Goal: Task Accomplishment & Management: Use online tool/utility

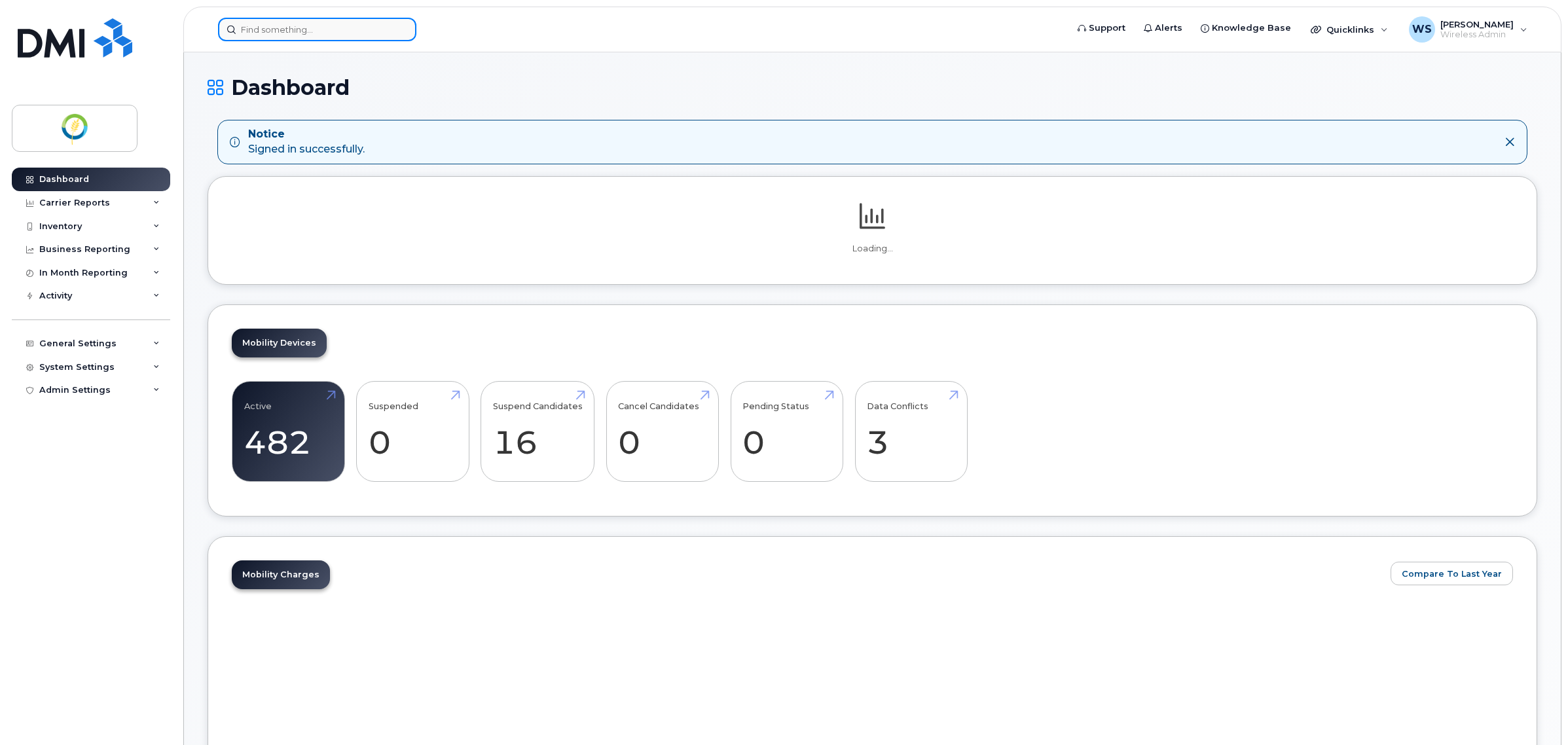
click at [323, 32] on input at bounding box center [317, 30] width 198 height 24
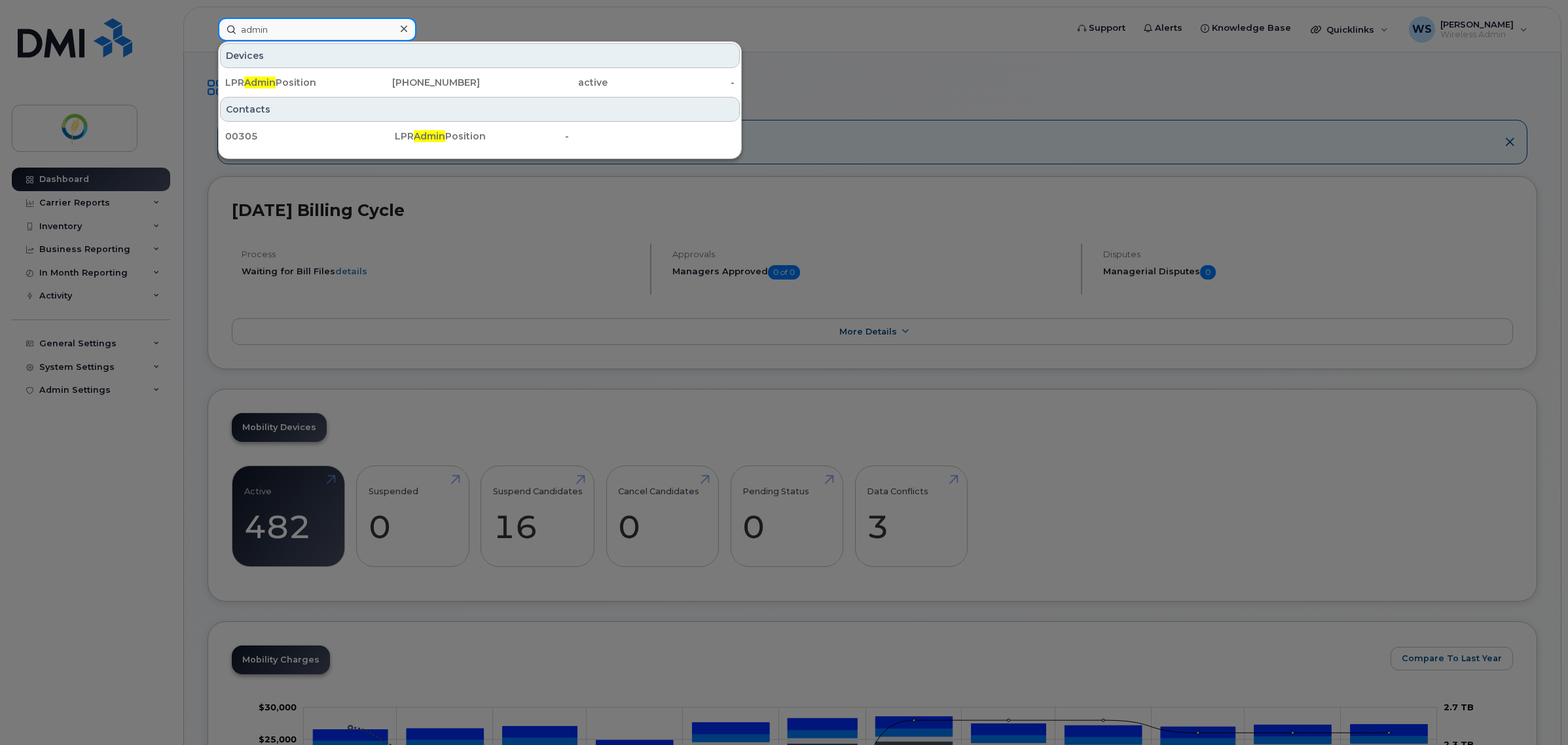
drag, startPoint x: 282, startPoint y: 30, endPoint x: 165, endPoint y: 1, distance: 120.5
click at [207, 18] on div "admin Devices LPR Admin Position [PHONE_NUMBER] active - Contacts 00305 LPR Adm…" at bounding box center [637, 30] width 861 height 24
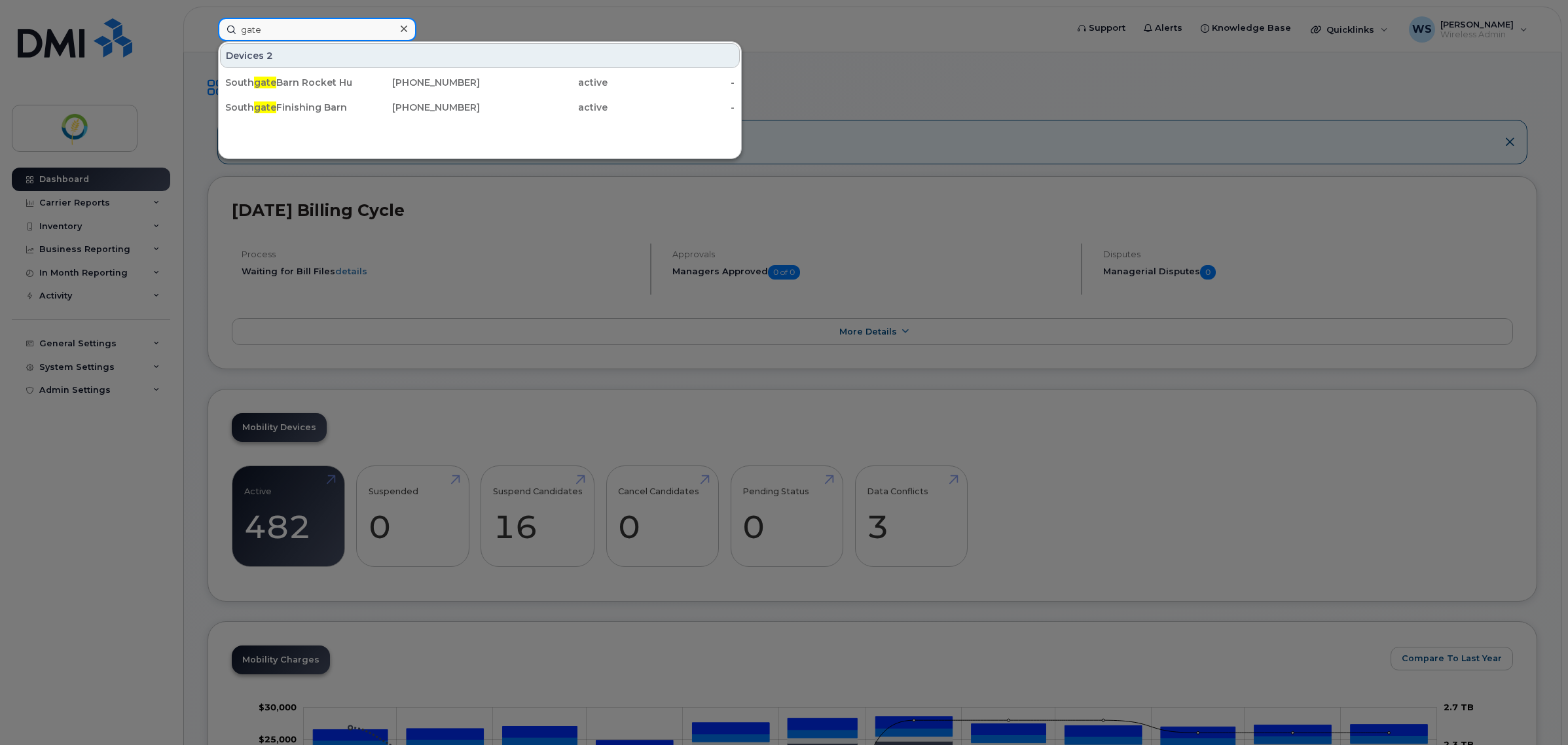
drag, startPoint x: 288, startPoint y: 28, endPoint x: 176, endPoint y: 15, distance: 112.8
click at [207, 18] on div "gate [GEOGRAPHIC_DATA][STREET_ADDRESS] [PHONE_NUMBER] active - South gate Finis…" at bounding box center [637, 30] width 861 height 24
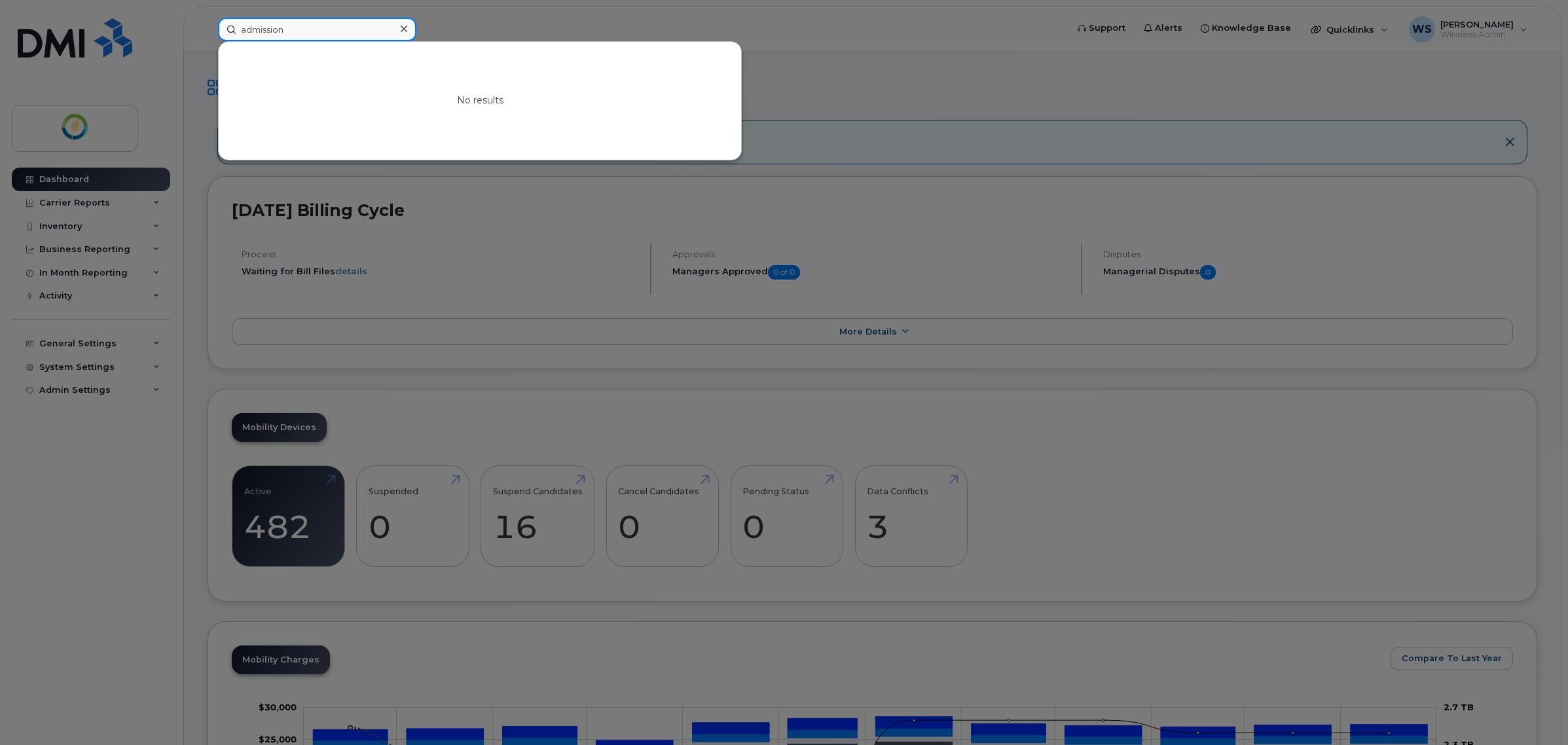
click at [262, 32] on input "admission" at bounding box center [317, 30] width 198 height 24
drag, startPoint x: 315, startPoint y: 24, endPoint x: 170, endPoint y: 10, distance: 145.7
click at [207, 18] on div "admission No results" at bounding box center [637, 30] width 861 height 24
type input "f"
type input "gate"
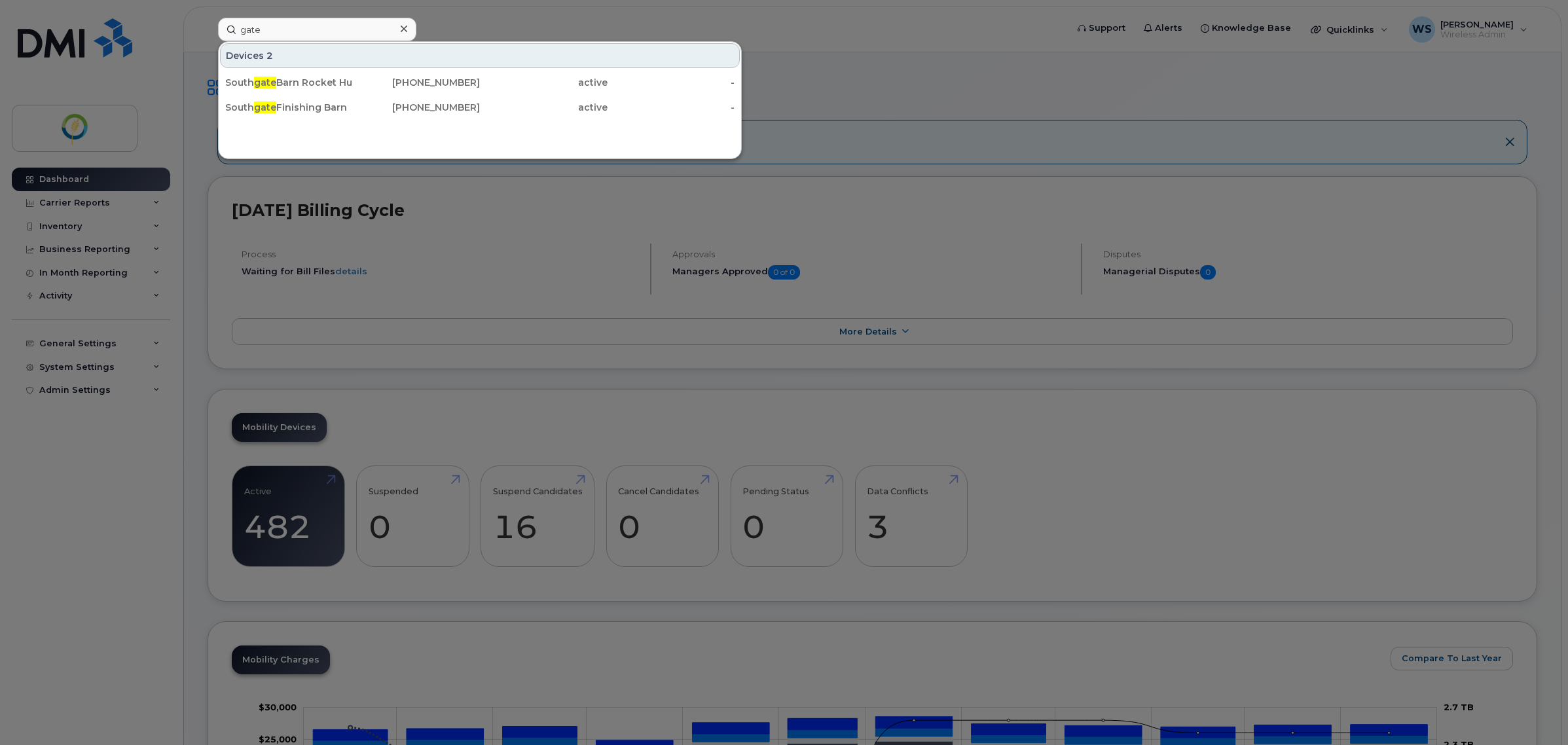
click at [72, 180] on div at bounding box center [784, 372] width 1568 height 745
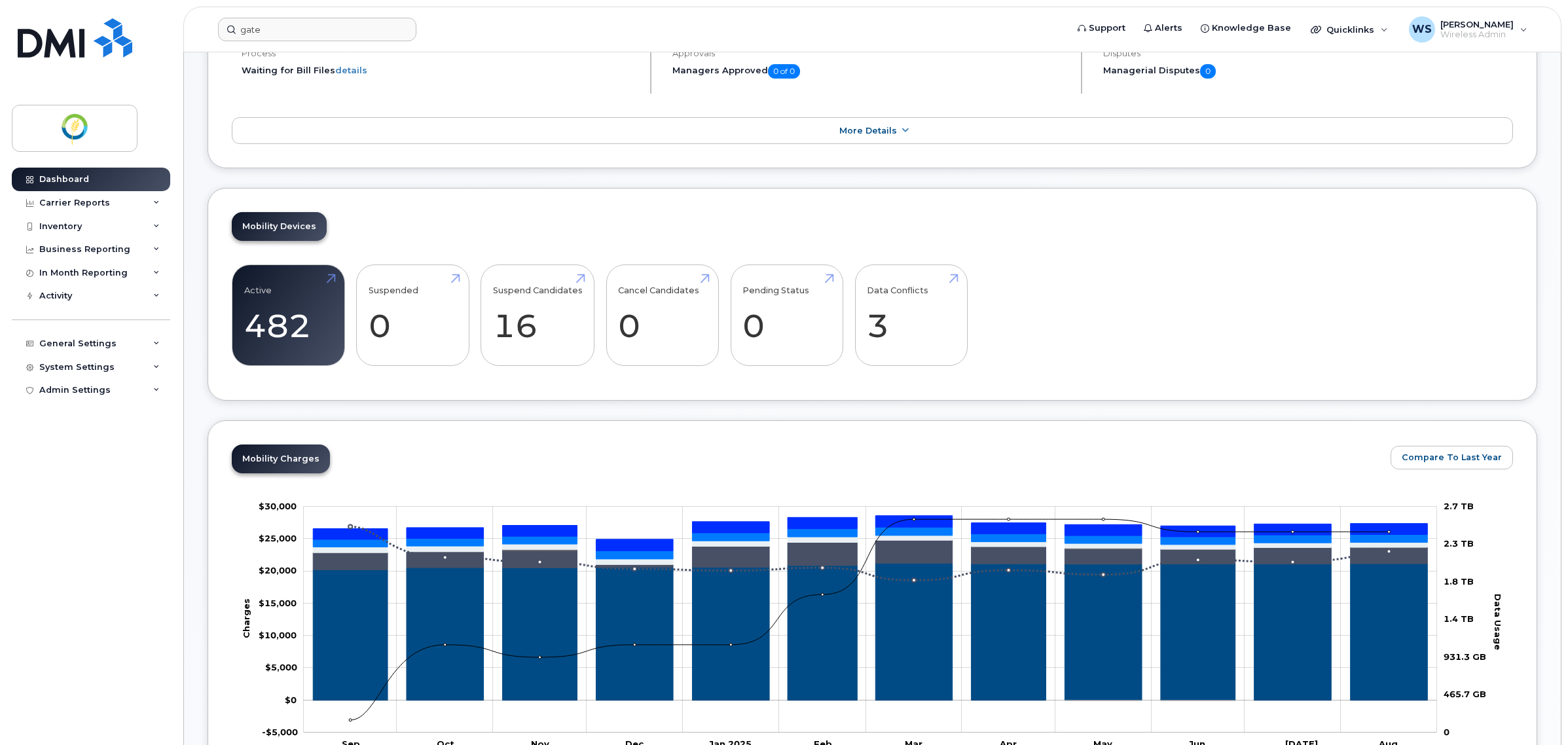
scroll to position [327, 0]
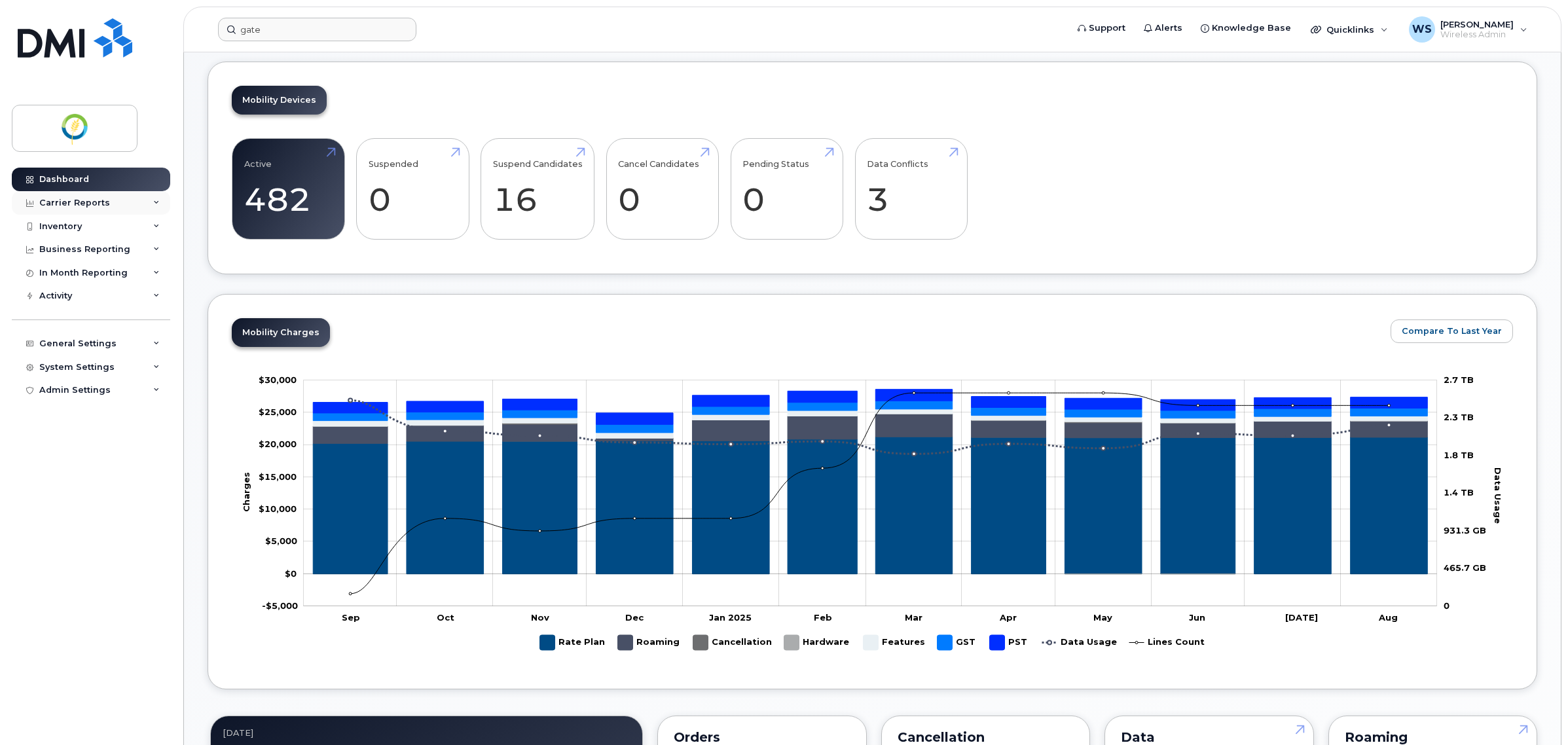
click at [56, 200] on div "Carrier Reports" at bounding box center [74, 203] width 70 height 11
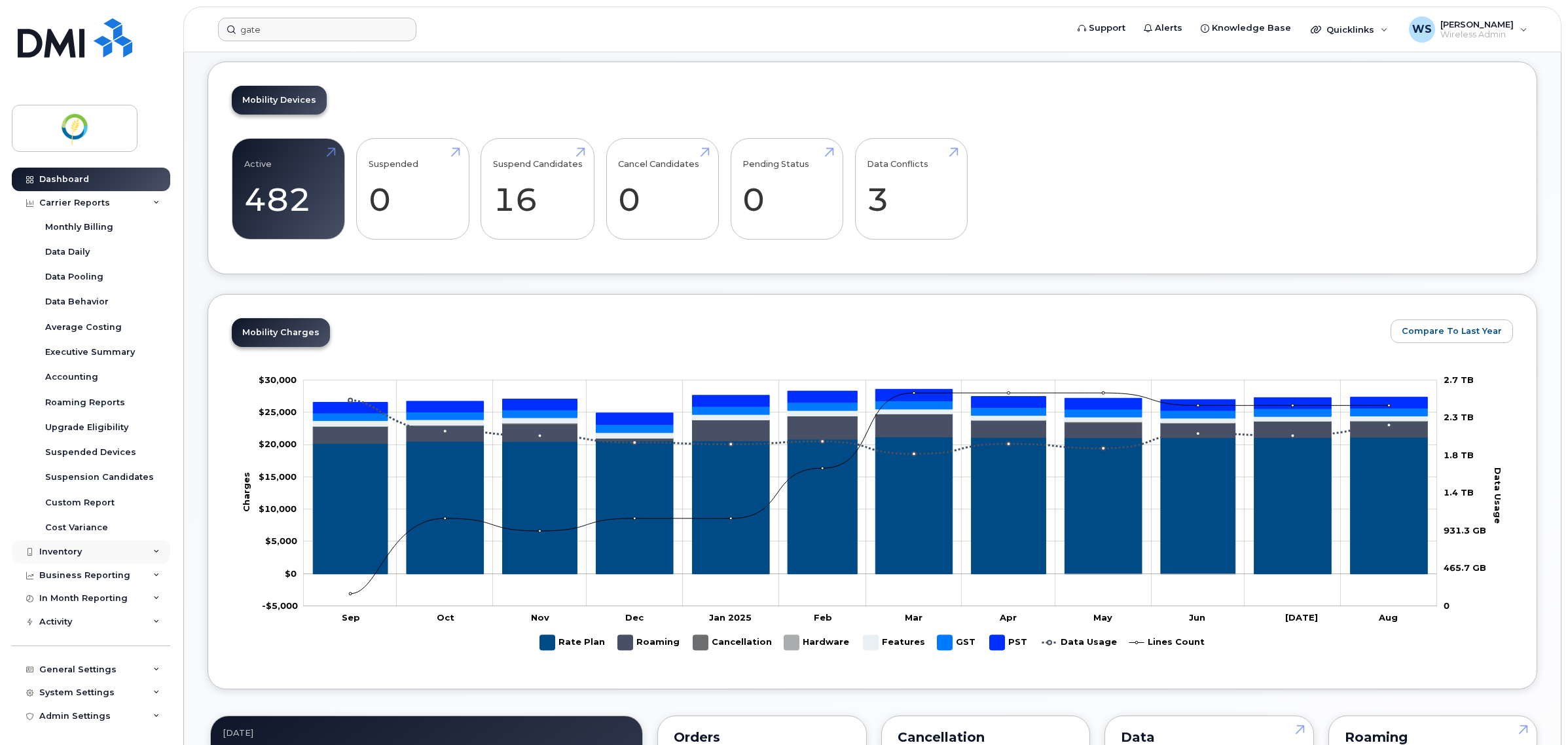
click at [54, 553] on div "Inventory" at bounding box center [60, 552] width 43 height 11
click at [60, 575] on div "Mobility Devices" at bounding box center [82, 576] width 74 height 12
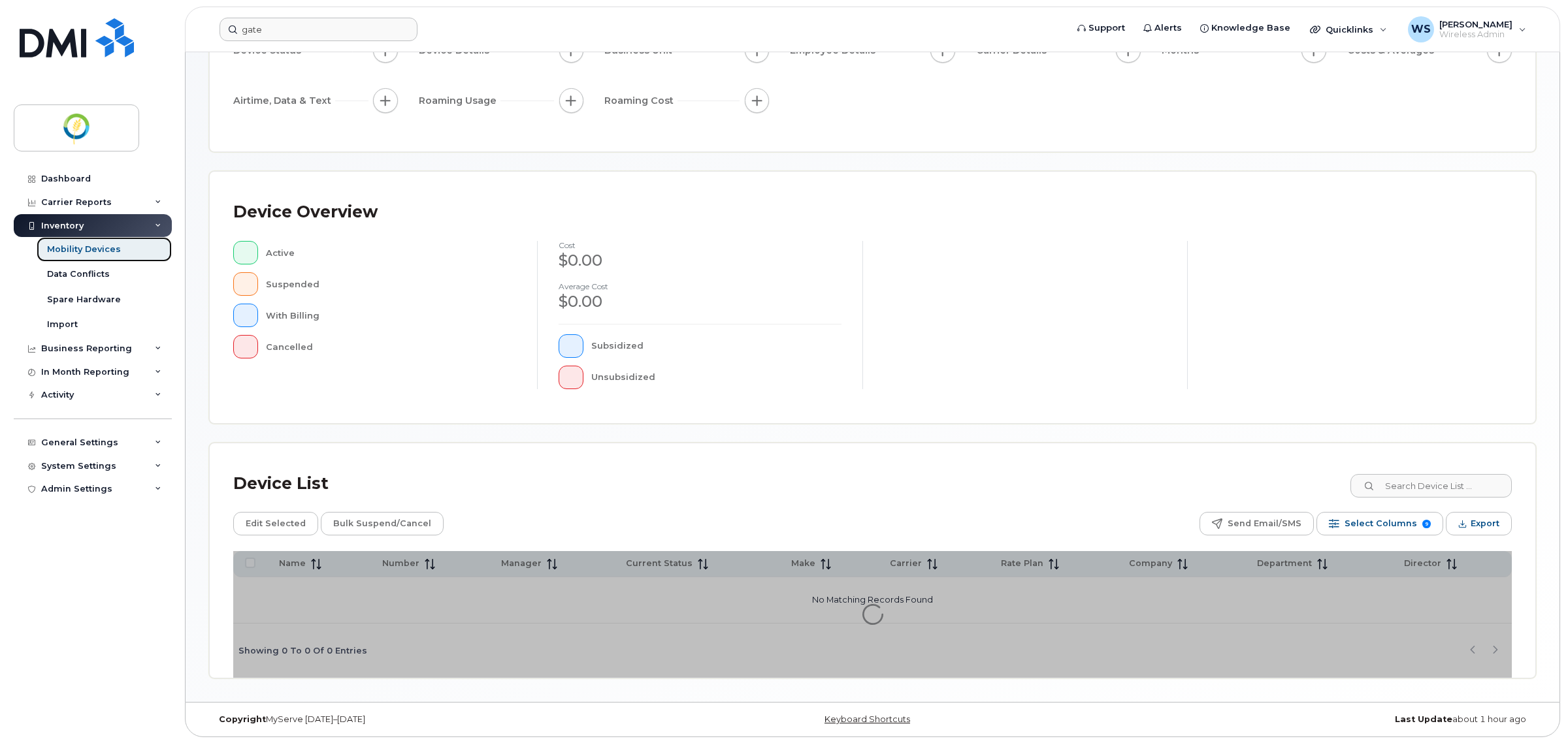
scroll to position [155, 0]
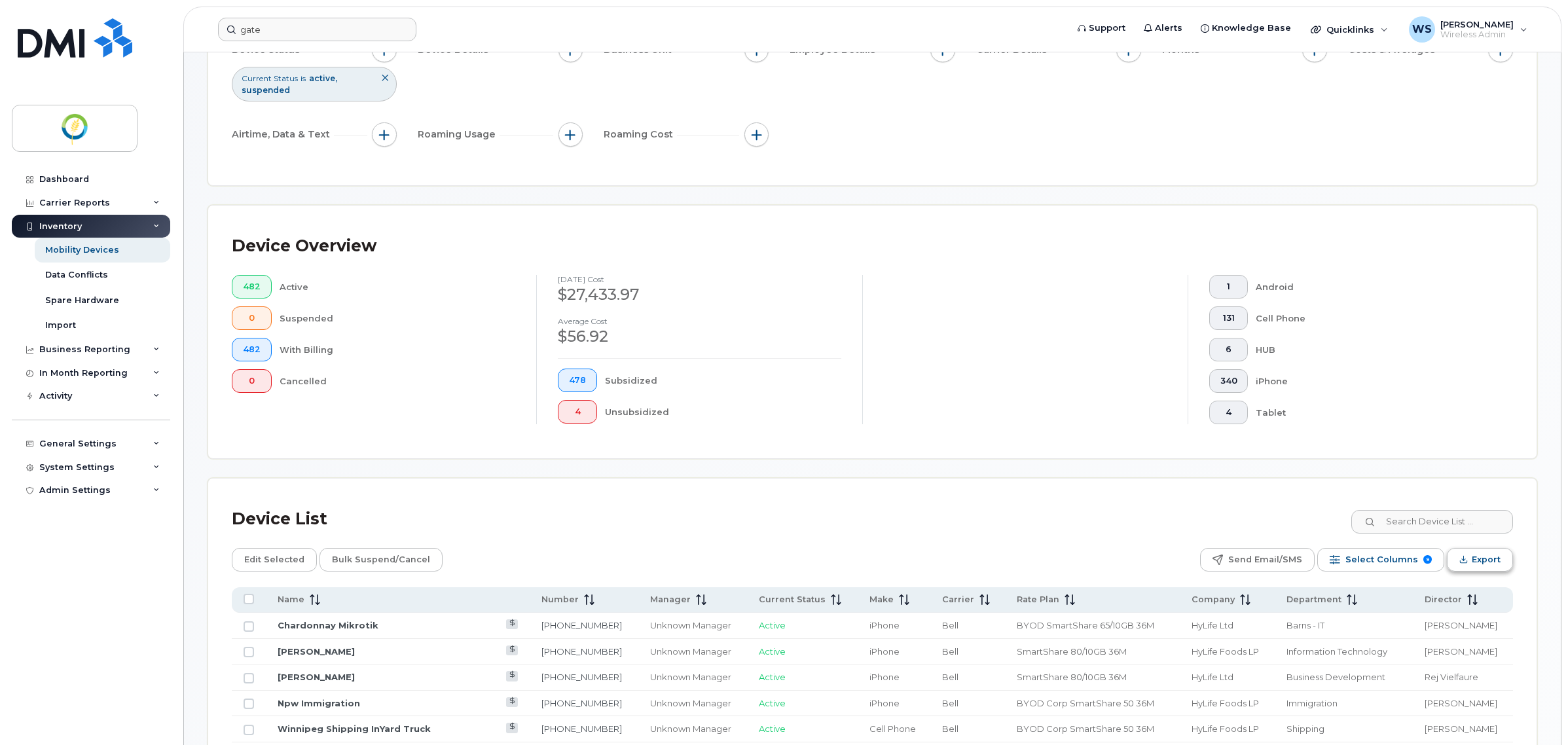
click at [1477, 558] on span "Export" at bounding box center [1486, 560] width 29 height 20
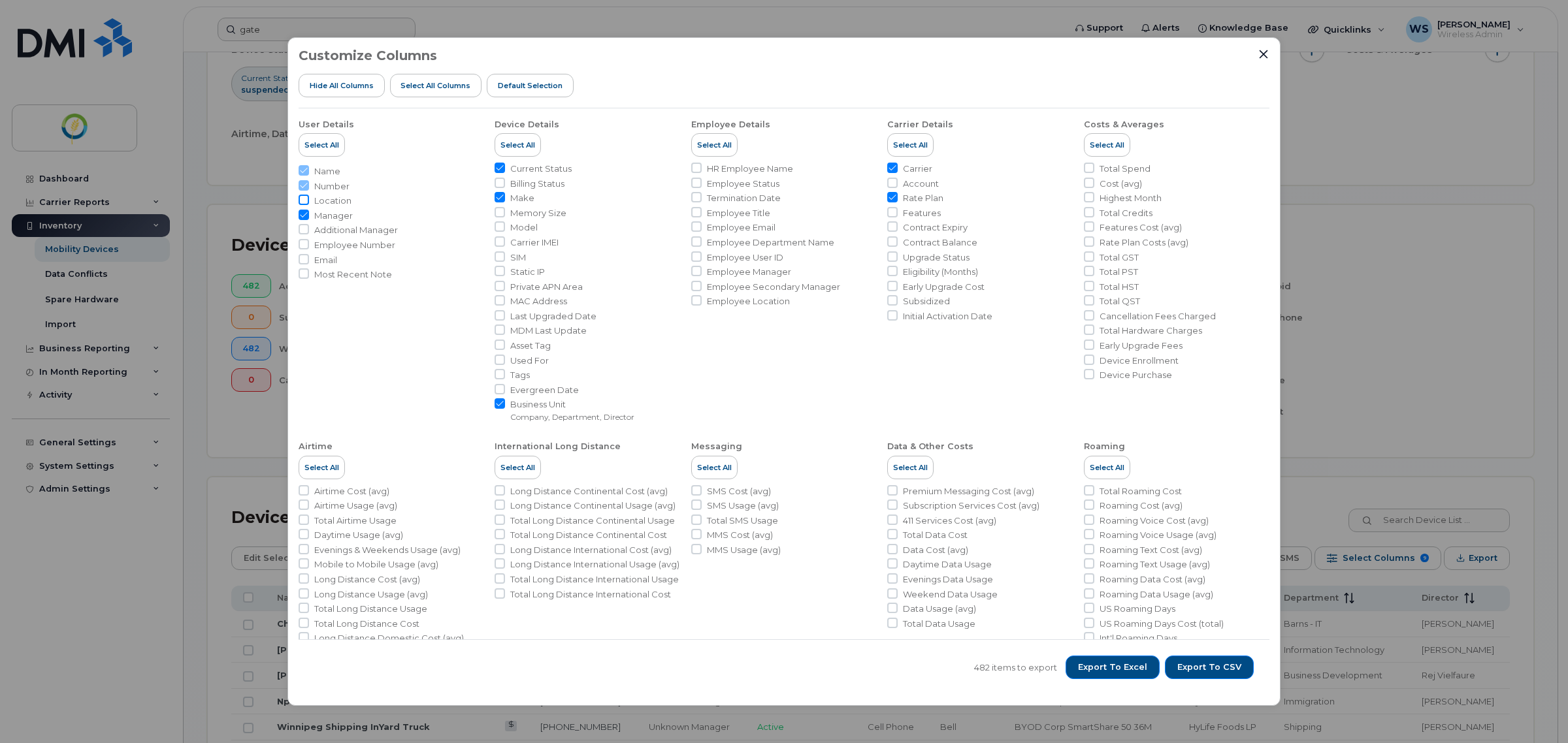
click at [305, 200] on input "Location" at bounding box center [304, 200] width 11 height 11
checkbox input "true"
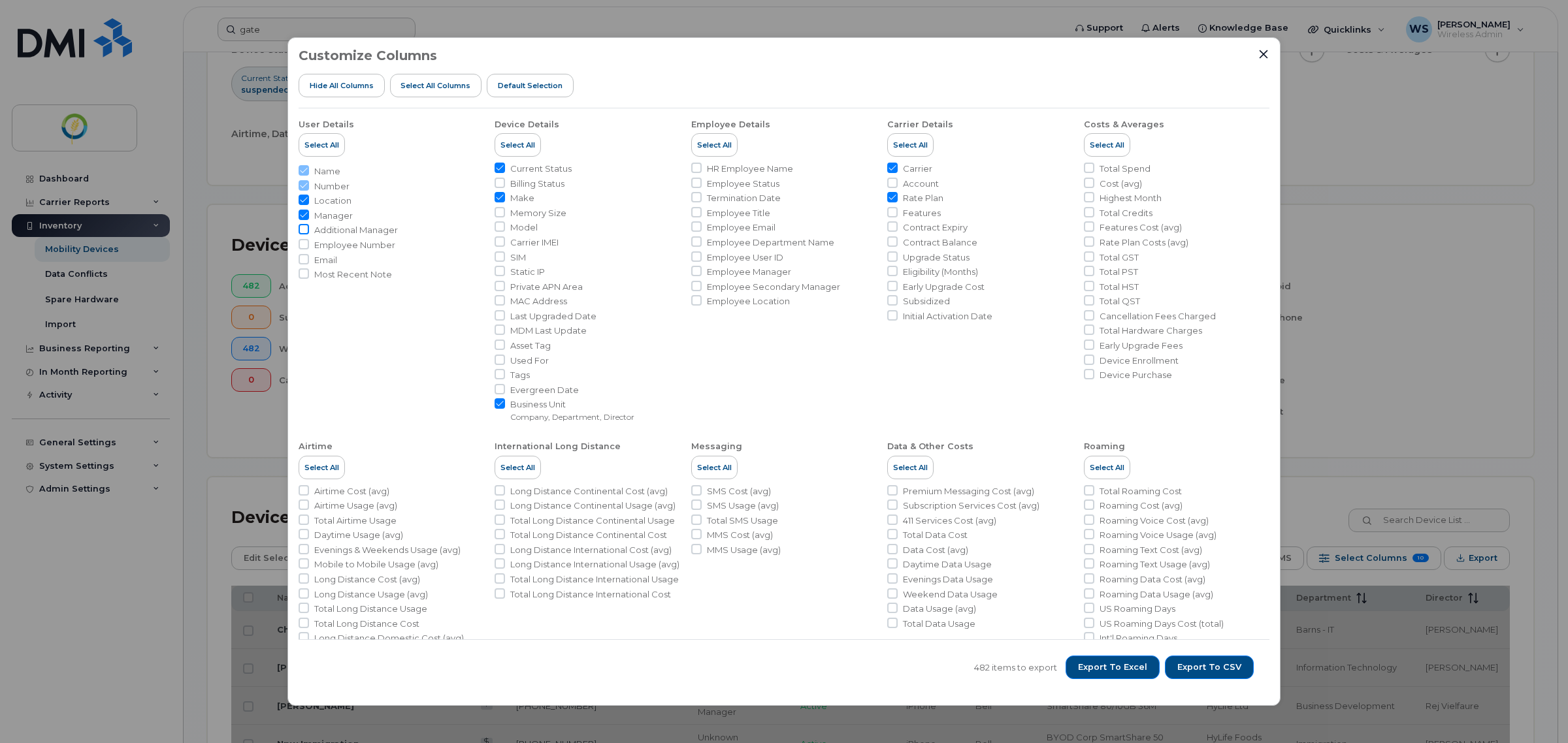
drag, startPoint x: 307, startPoint y: 234, endPoint x: 302, endPoint y: 228, distance: 7.8
click at [307, 234] on input "Additional Manager" at bounding box center [304, 229] width 11 height 11
click at [302, 227] on input "Additional Manager" at bounding box center [304, 229] width 11 height 11
click at [303, 232] on input "Additional Manager" at bounding box center [304, 229] width 11 height 11
checkbox input "true"
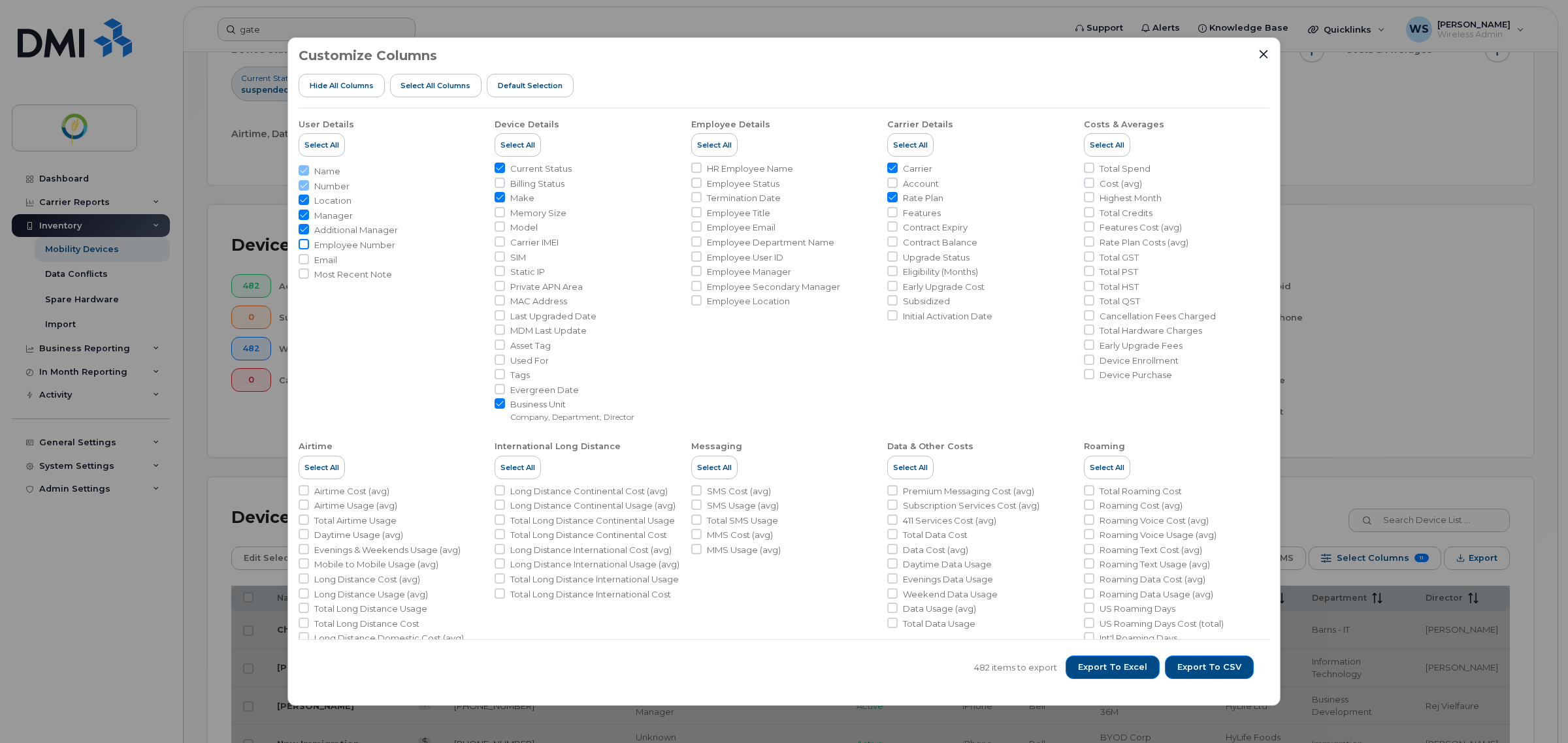
click at [305, 243] on input "Employee Number" at bounding box center [304, 244] width 11 height 11
checkbox input "true"
click at [1221, 667] on span "Export to CSV" at bounding box center [1209, 667] width 64 height 12
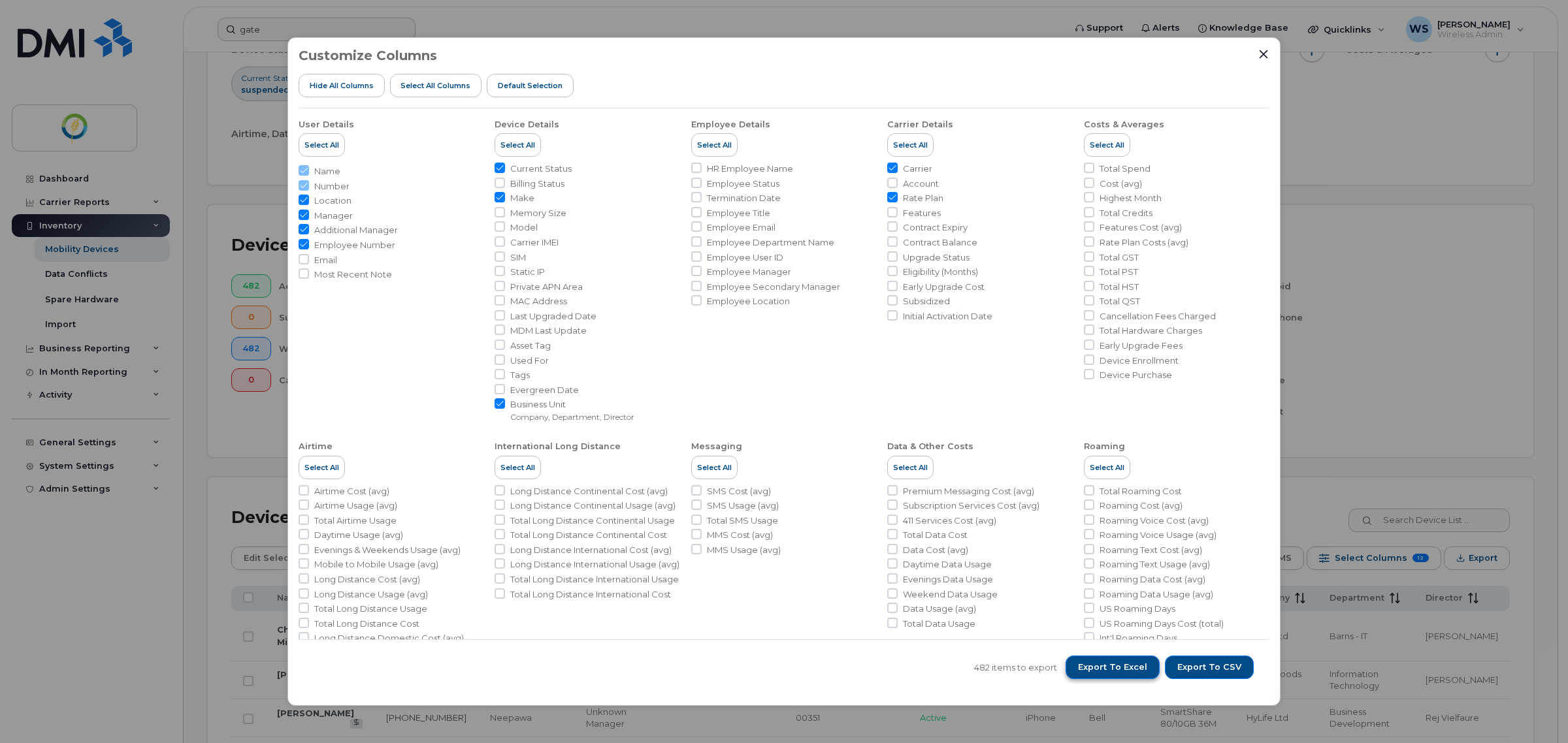
click at [1115, 667] on span "Export to Excel" at bounding box center [1112, 667] width 69 height 12
